Goal: Task Accomplishment & Management: Manage account settings

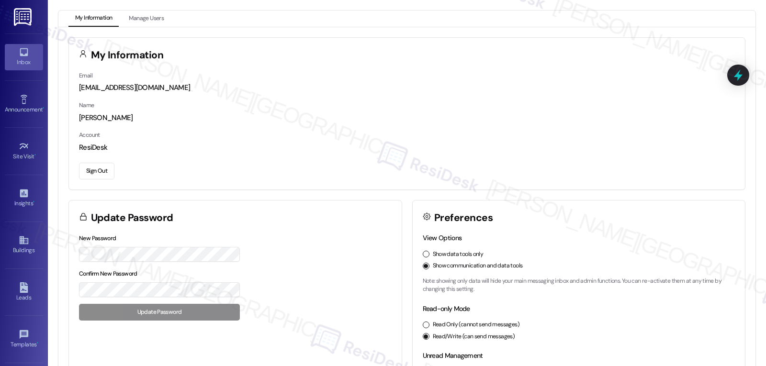
click at [13, 64] on div "Inbox" at bounding box center [24, 62] width 48 height 10
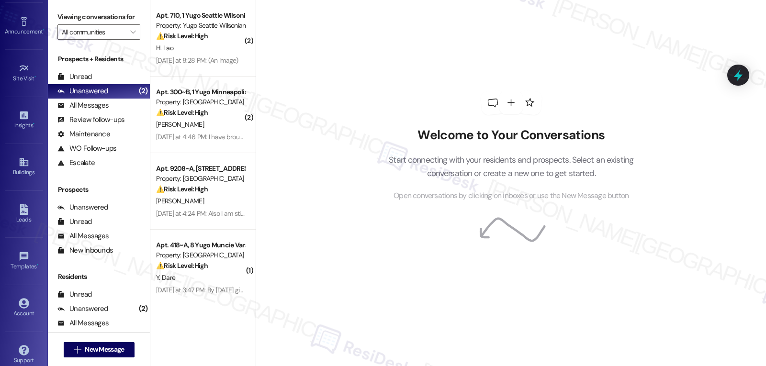
scroll to position [90, 0]
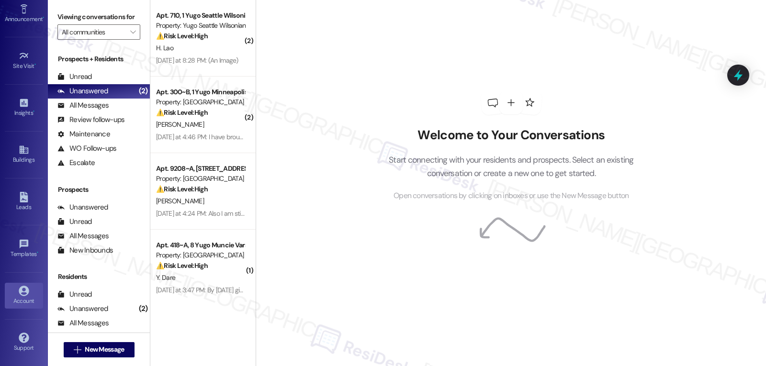
click at [18, 307] on link "Account" at bounding box center [24, 296] width 38 height 26
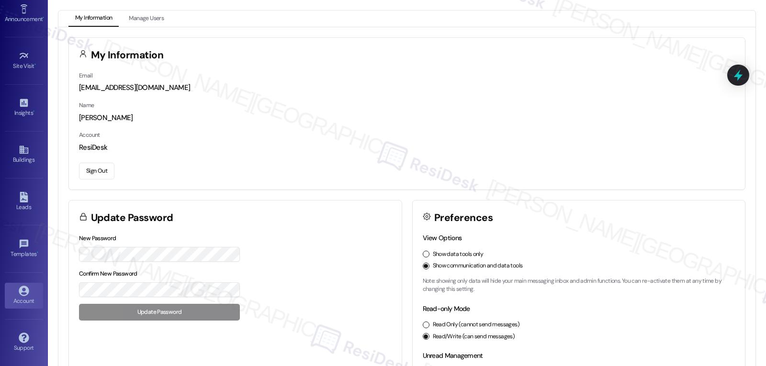
click at [100, 170] on button "Sign Out" at bounding box center [96, 171] width 35 height 17
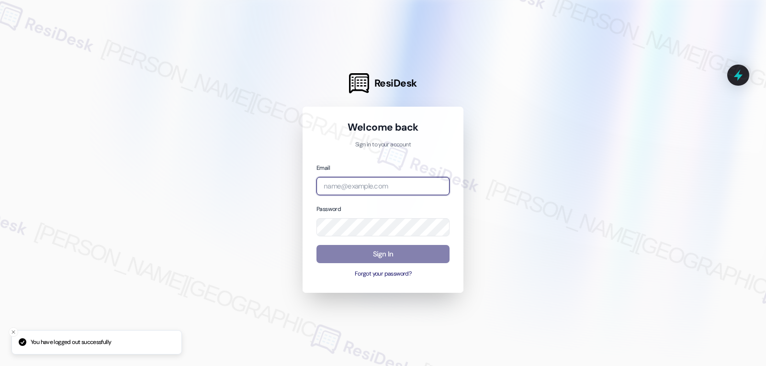
click at [371, 182] on input "email" at bounding box center [382, 186] width 133 height 19
click at [396, 190] on input "email" at bounding box center [382, 186] width 133 height 19
paste input "automated-surveys-archway_equities-jomar.punay@archway_[DOMAIN_NAME]"
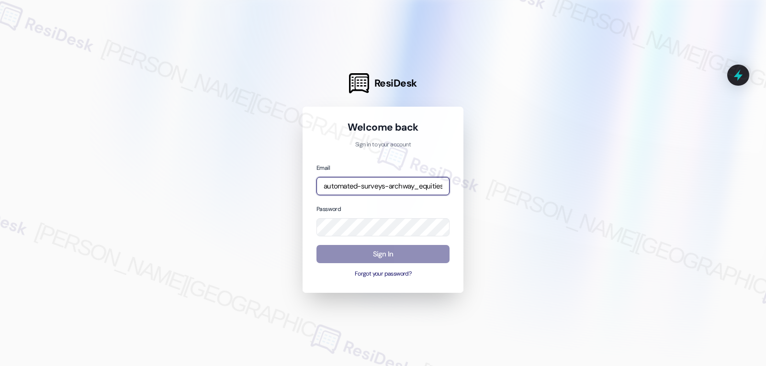
scroll to position [0, 112]
type input "automated-surveys-archway_equities-jomar.punay@archway_[DOMAIN_NAME]"
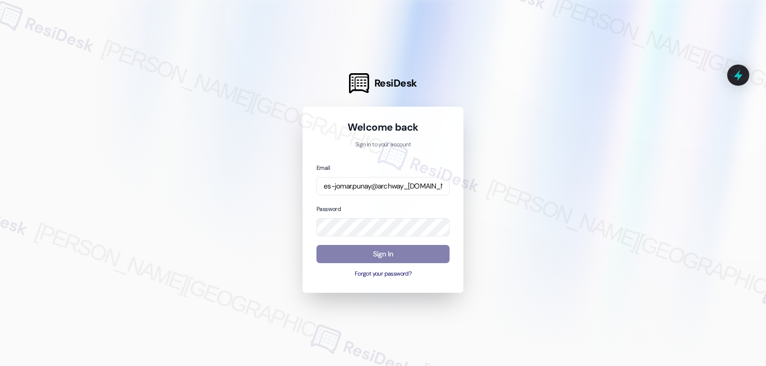
scroll to position [0, 0]
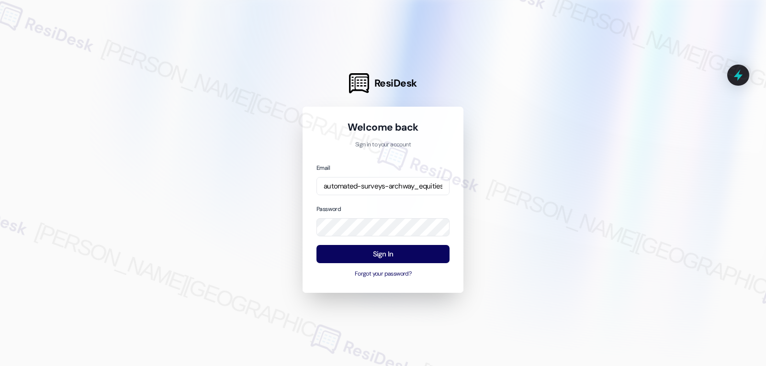
click at [412, 205] on div "Password" at bounding box center [382, 220] width 133 height 33
click at [381, 254] on button "Sign In" at bounding box center [382, 254] width 133 height 19
